Goal: Check status: Check status

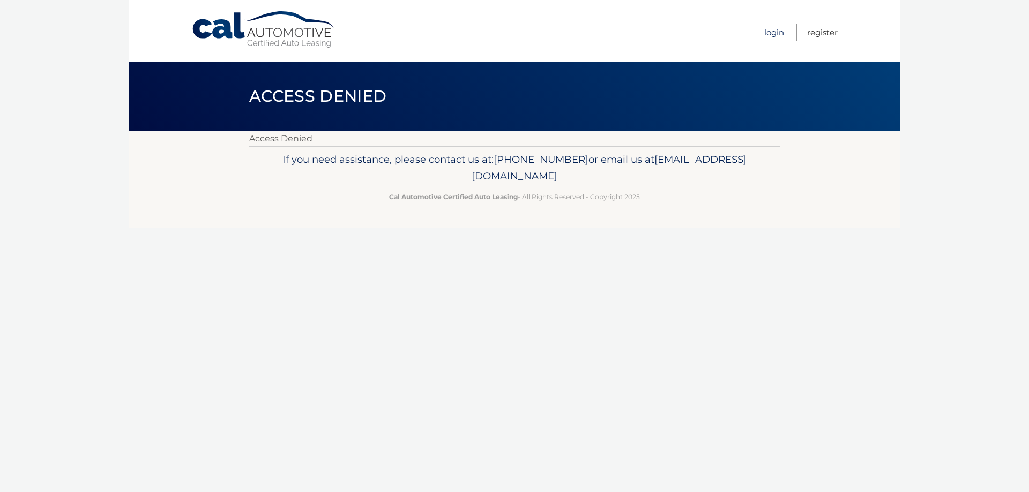
click at [767, 31] on link "Login" at bounding box center [774, 33] width 20 height 18
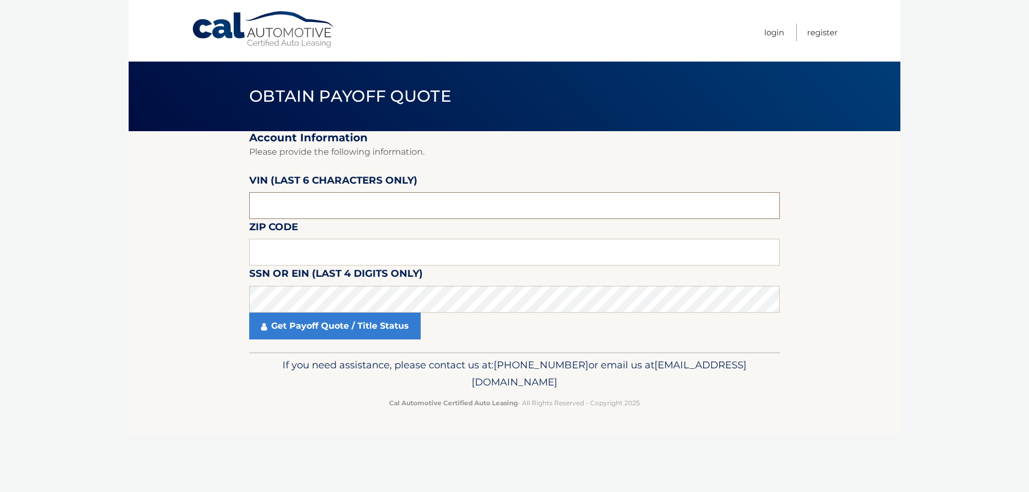
click at [285, 207] on input "text" at bounding box center [514, 205] width 530 height 27
type input "174699"
click at [284, 243] on input "text" at bounding box center [514, 252] width 530 height 27
type input "11701"
click at [311, 332] on link "Get Payoff Quote / Title Status" at bounding box center [334, 326] width 171 height 27
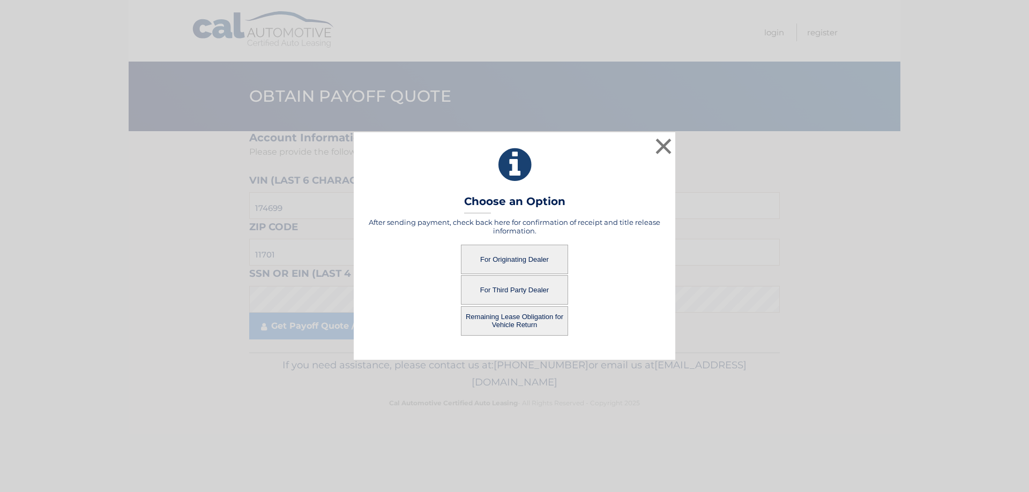
click at [514, 258] on button "For Originating Dealer" at bounding box center [514, 259] width 107 height 29
click at [483, 260] on button "For Originating Dealer" at bounding box center [514, 259] width 107 height 29
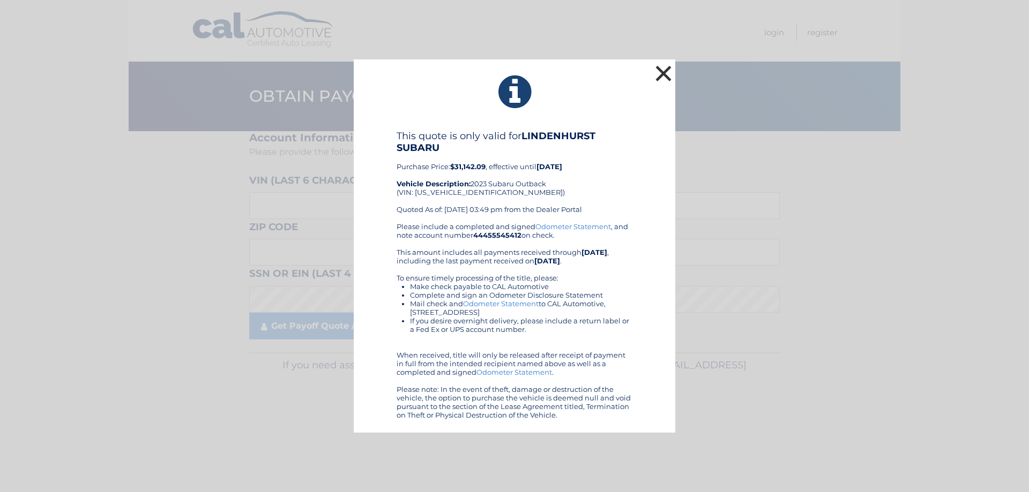
click at [661, 69] on button "×" at bounding box center [663, 73] width 21 height 21
